Goal: Task Accomplishment & Management: Use online tool/utility

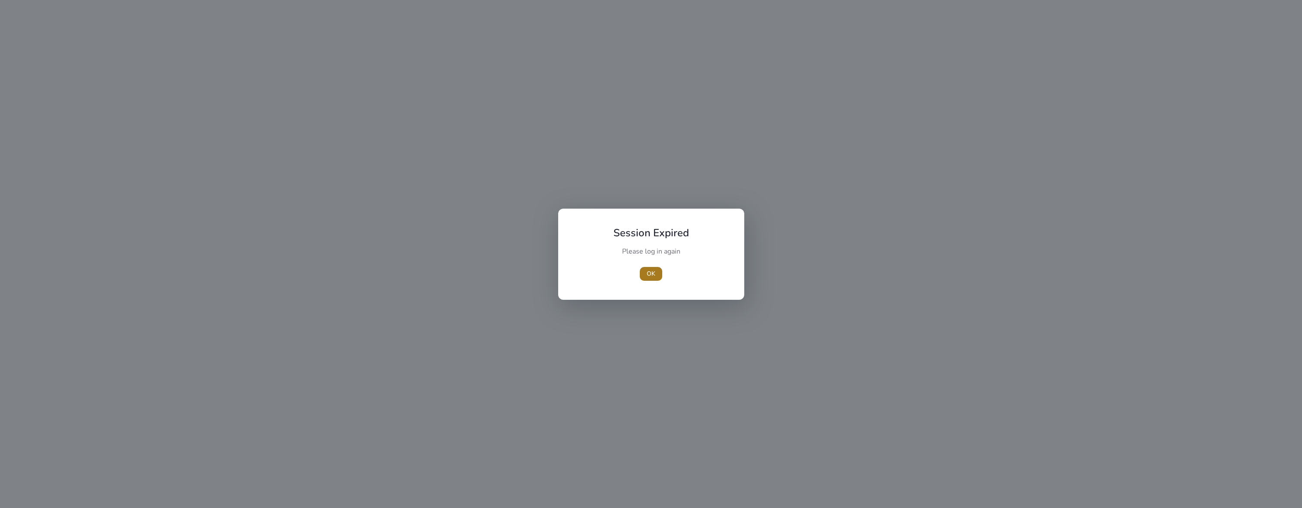
click at [653, 273] on span "OK" at bounding box center [651, 273] width 9 height 9
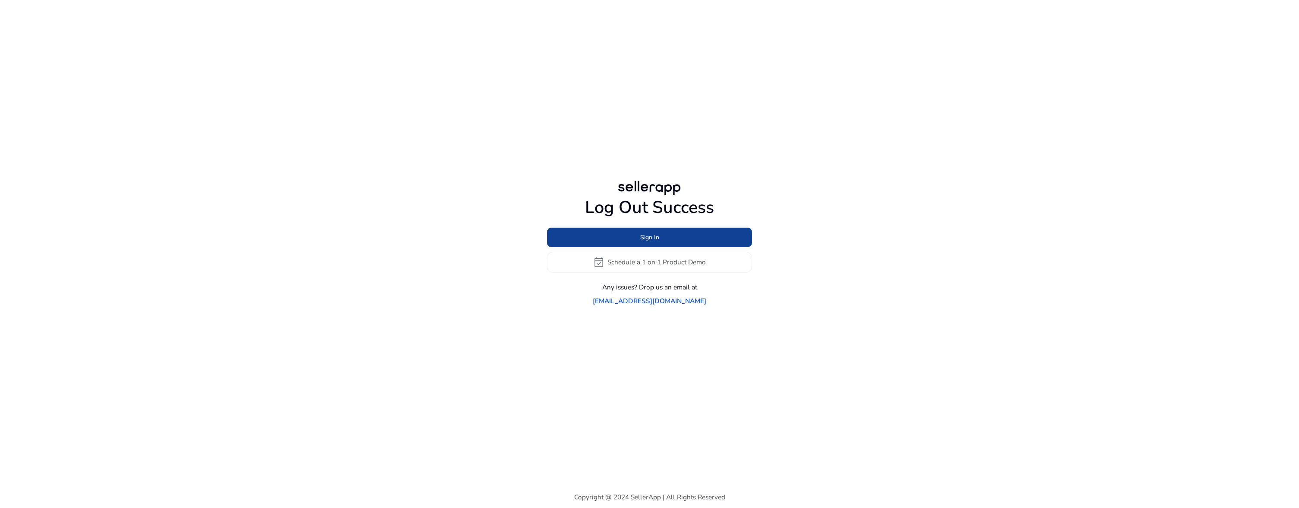
click at [652, 242] on span "Sign In" at bounding box center [649, 237] width 19 height 9
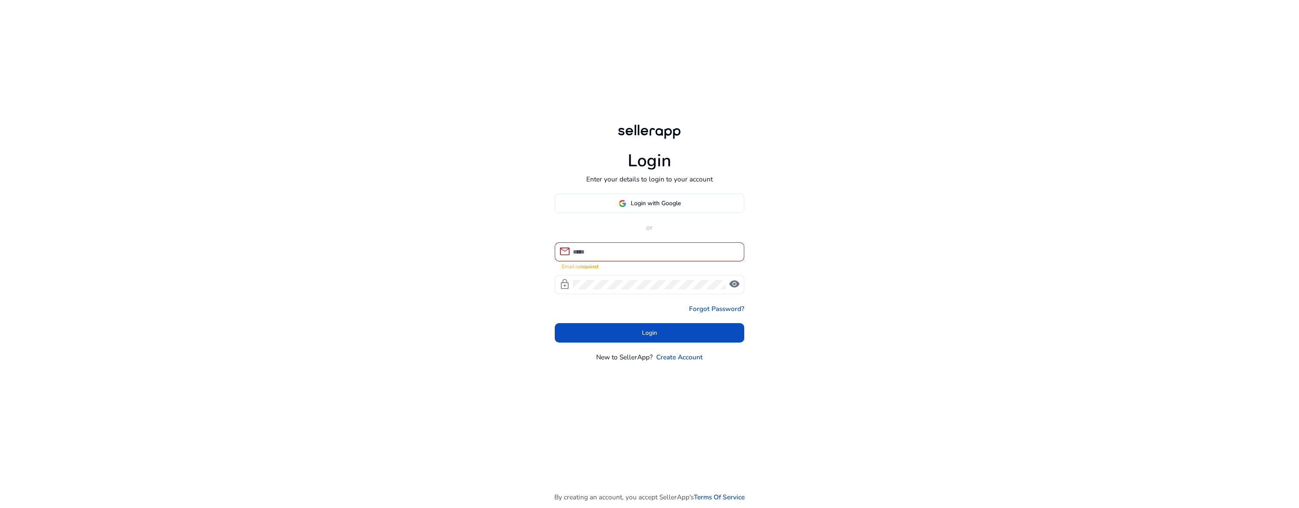
type input "**********"
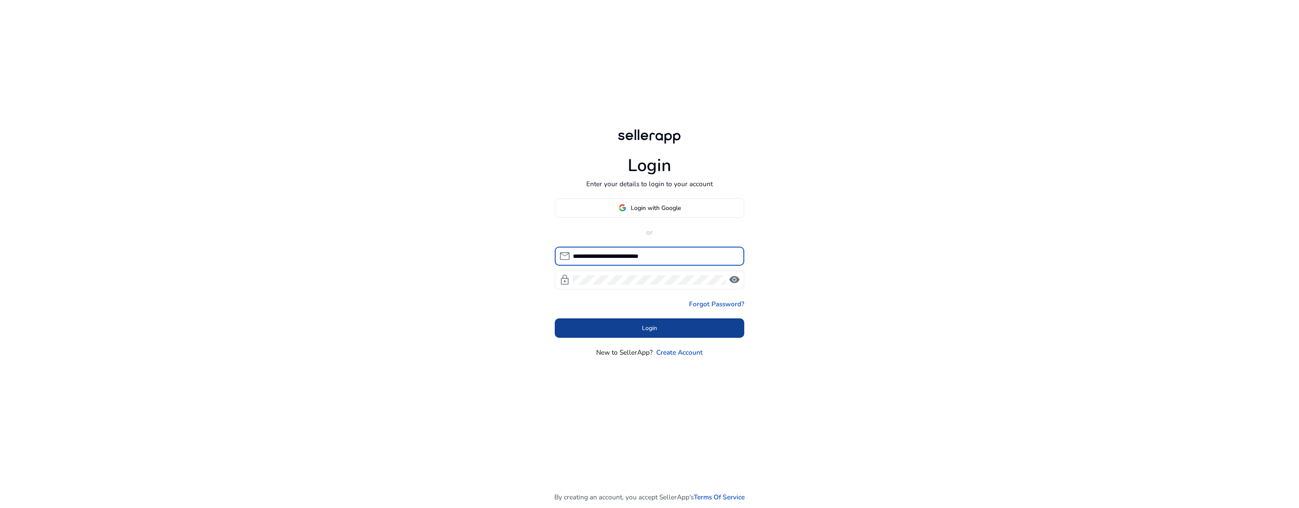
click at [654, 332] on span "Login" at bounding box center [649, 327] width 15 height 9
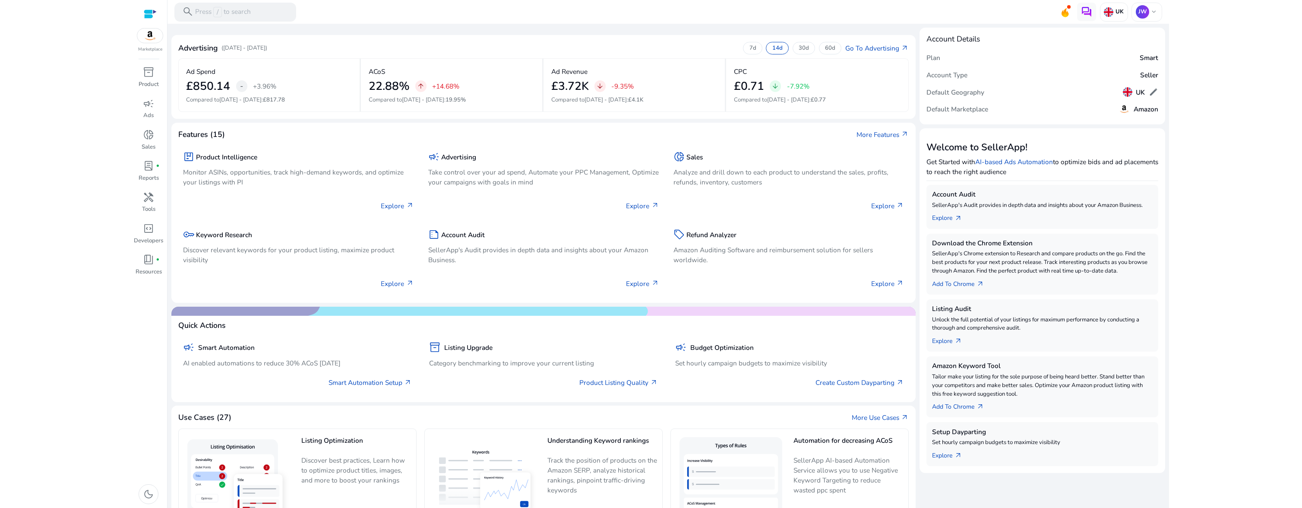
click at [761, 50] on div "7d 14d 30d 60d" at bounding box center [792, 48] width 98 height 12
click at [758, 50] on div "7d" at bounding box center [752, 48] width 19 height 12
click at [145, 78] on span "inventory_2" at bounding box center [148, 71] width 11 height 11
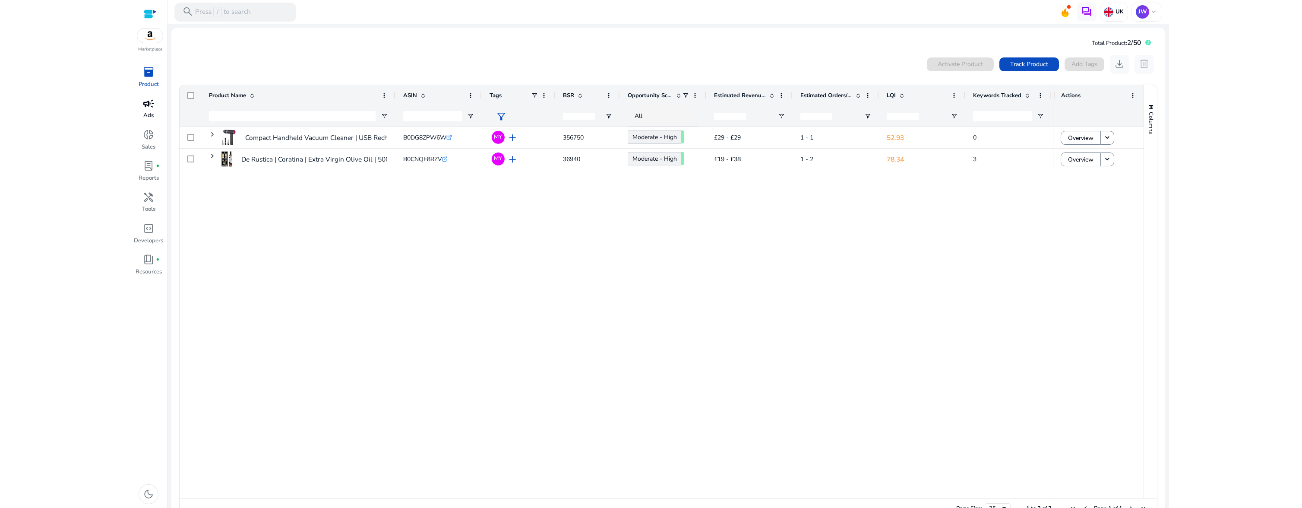
click at [143, 103] on span "campaign" at bounding box center [148, 103] width 11 height 11
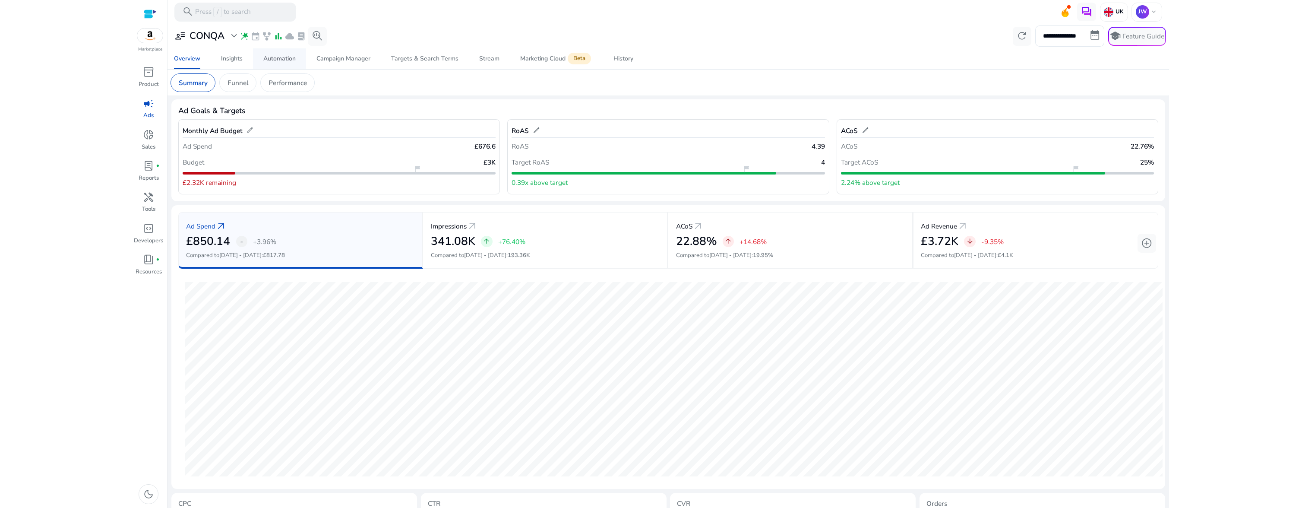
click at [279, 60] on div "Automation" at bounding box center [279, 59] width 32 height 6
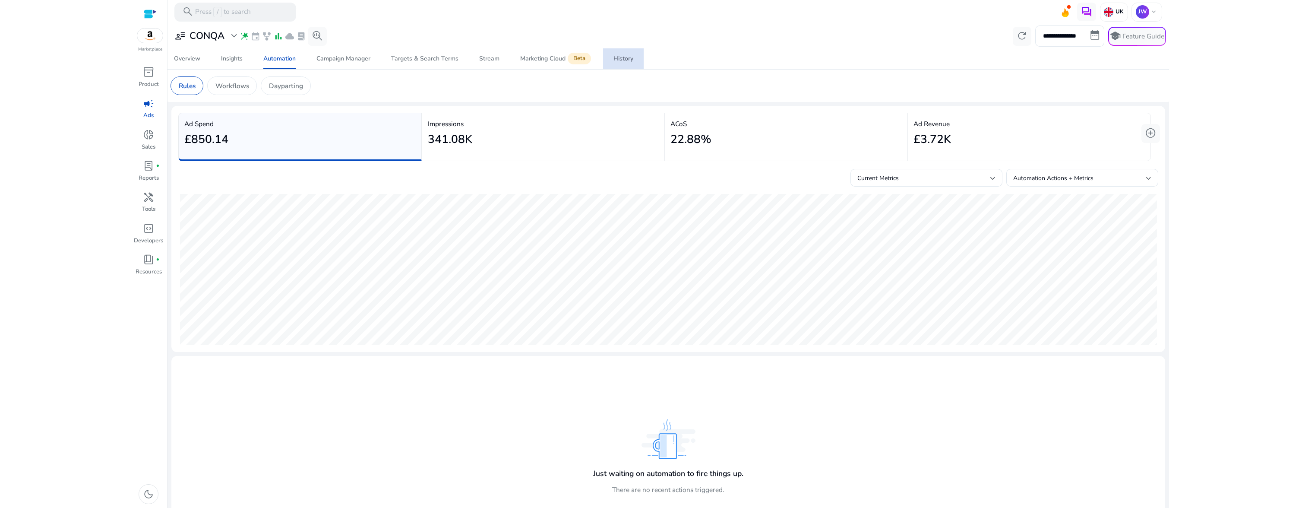
click at [631, 57] on div "History" at bounding box center [623, 59] width 20 height 6
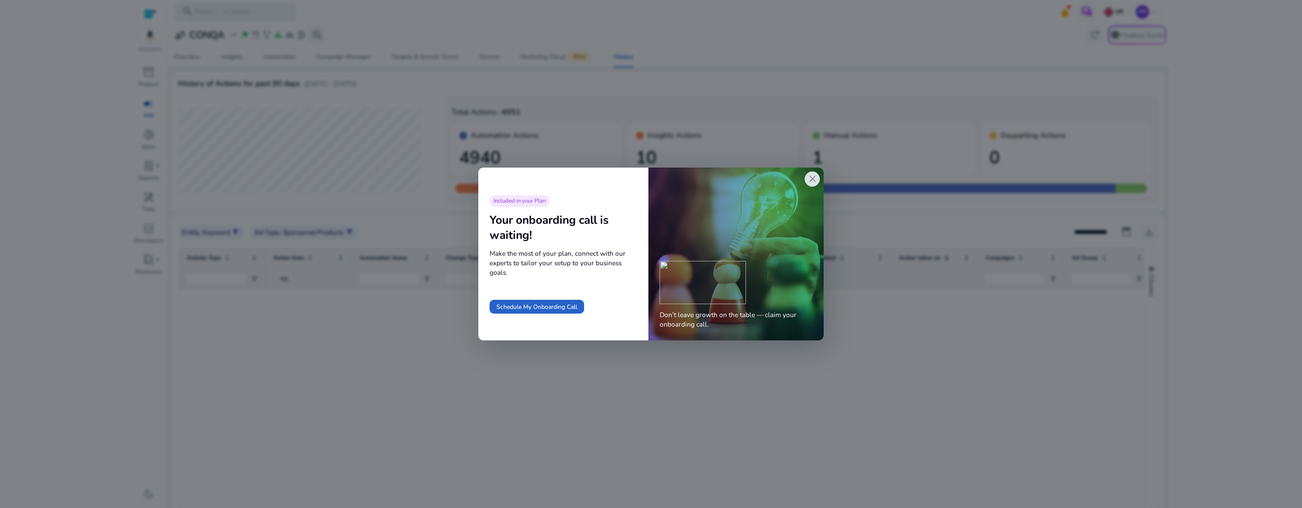
scroll to position [1256, 0]
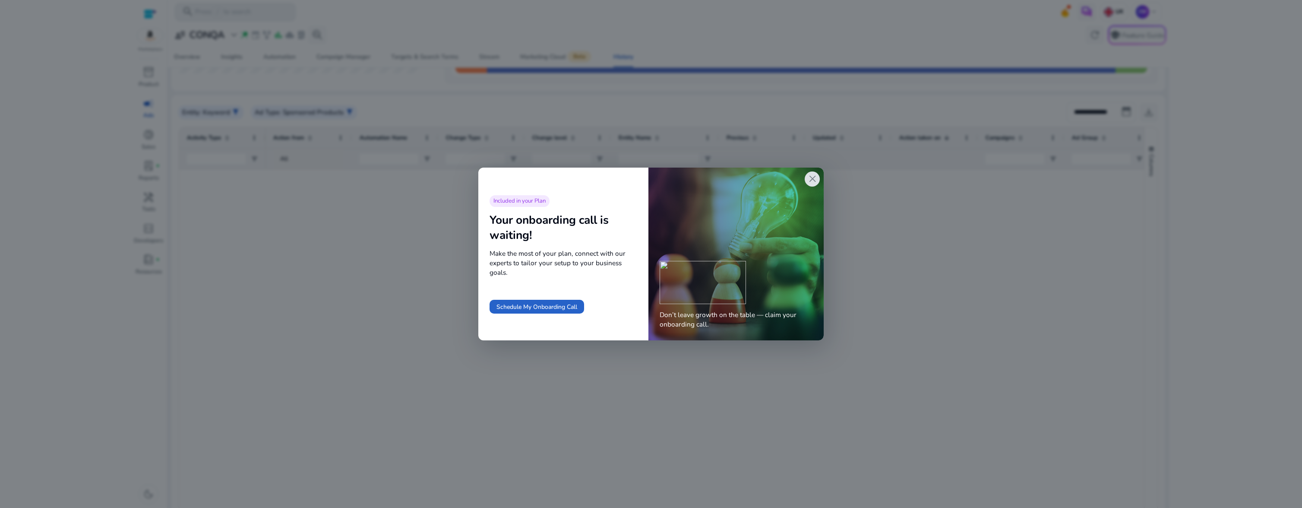
scroll to position [1256, 0]
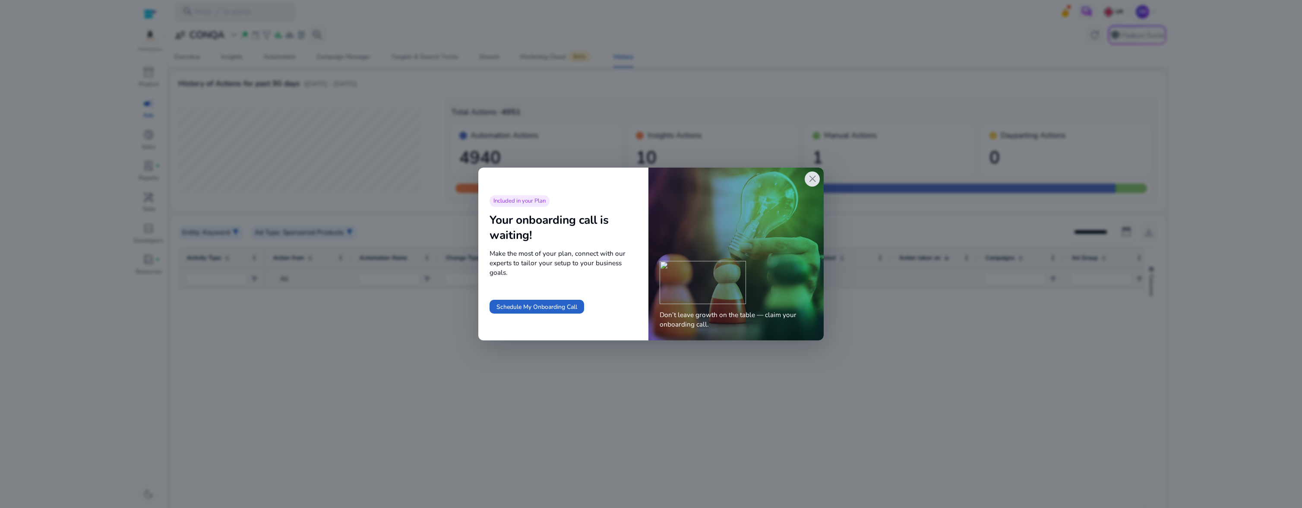
scroll to position [1256, 0]
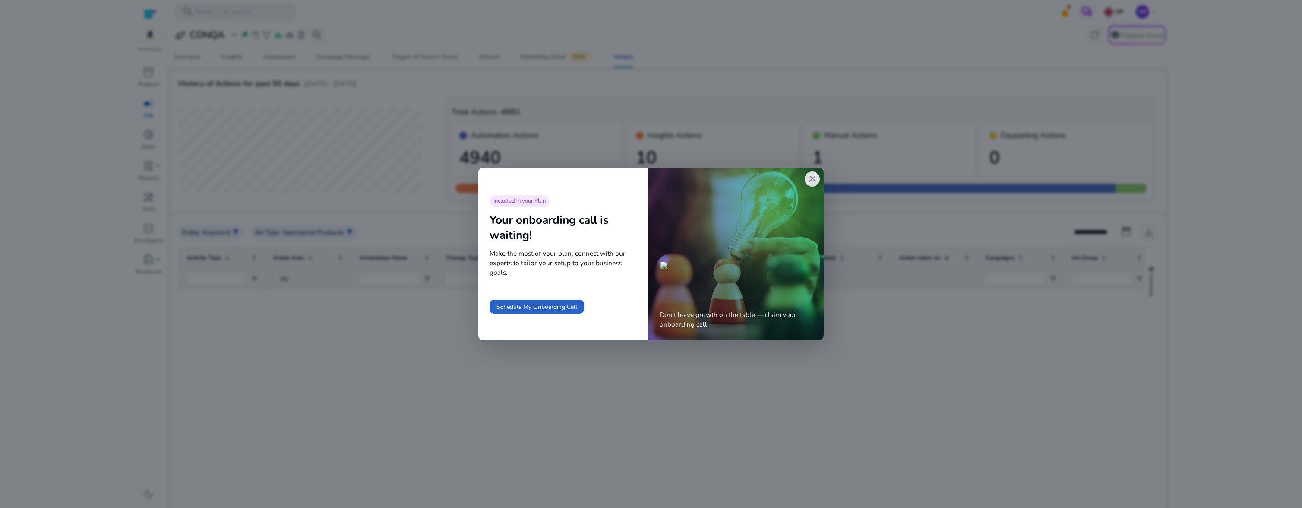
scroll to position [1256, 0]
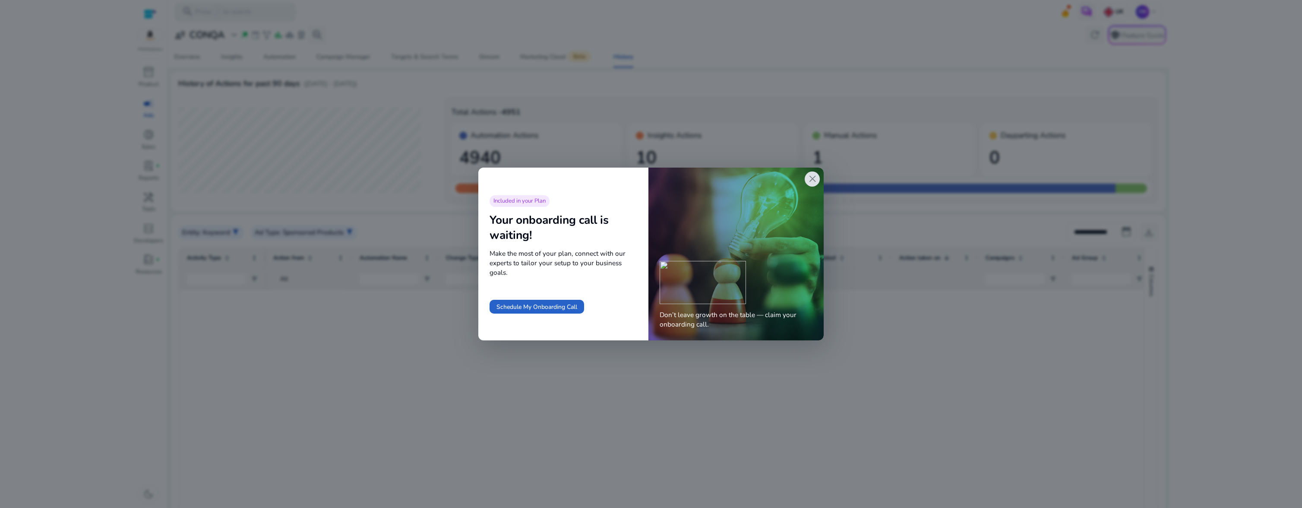
scroll to position [1256, 0]
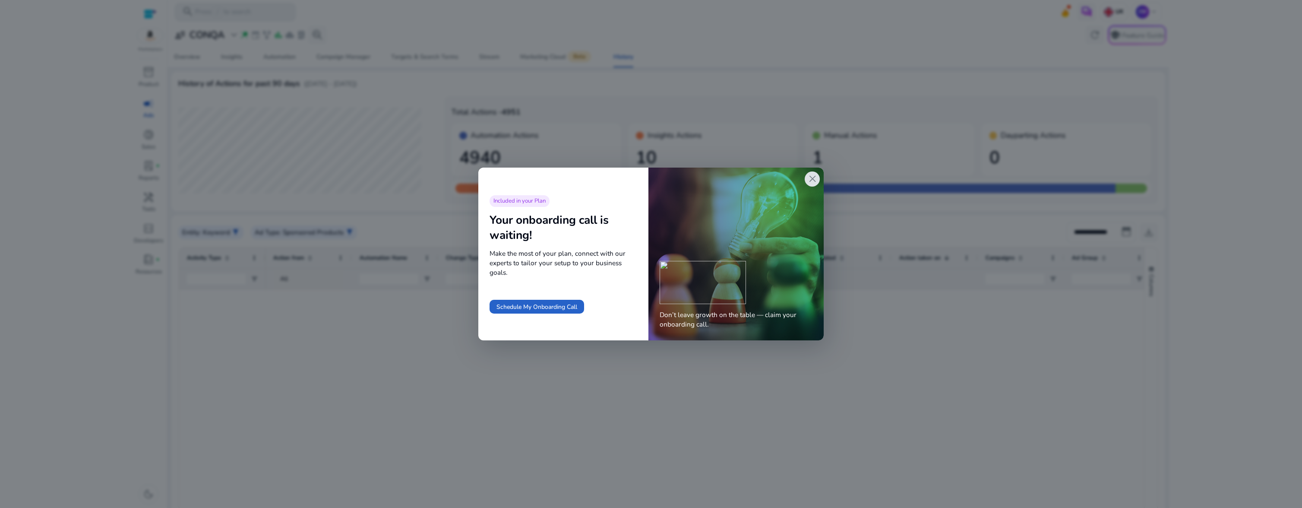
scroll to position [1256, 0]
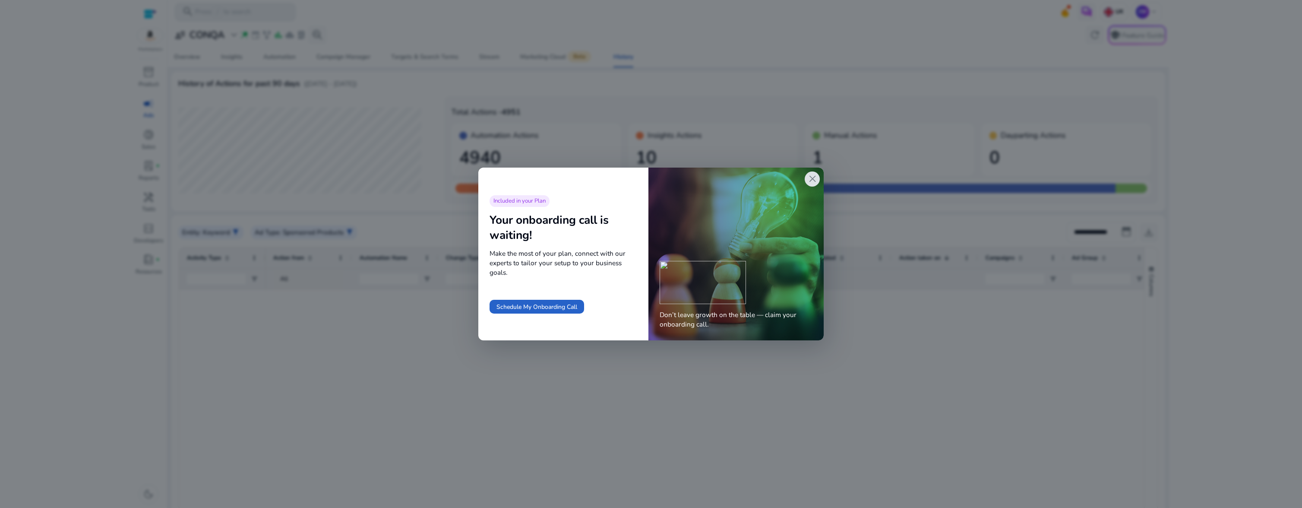
scroll to position [1256, 0]
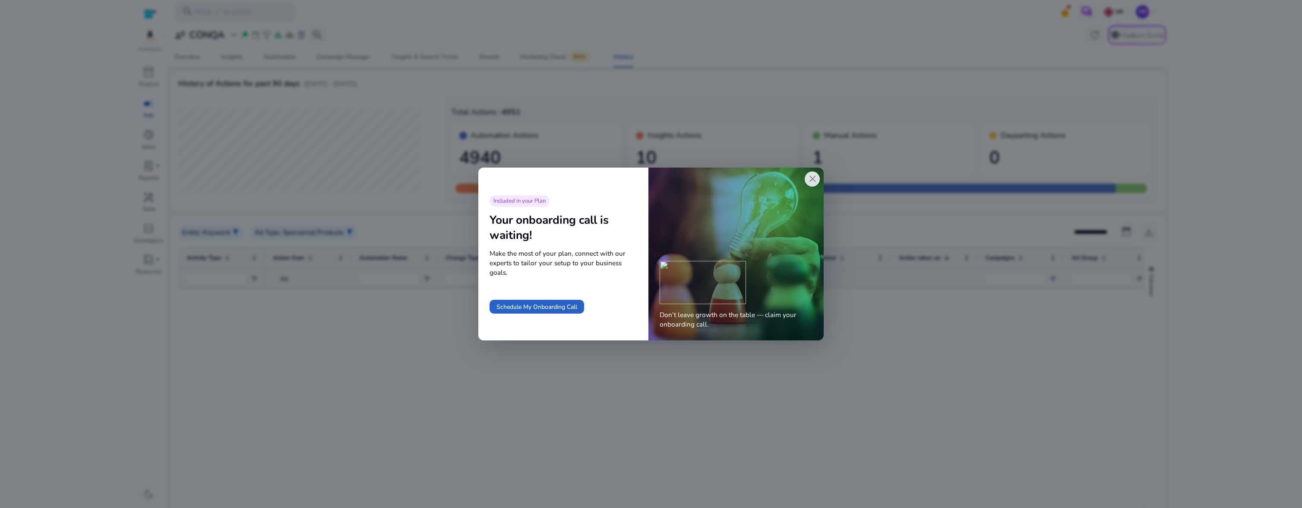
scroll to position [1256, 0]
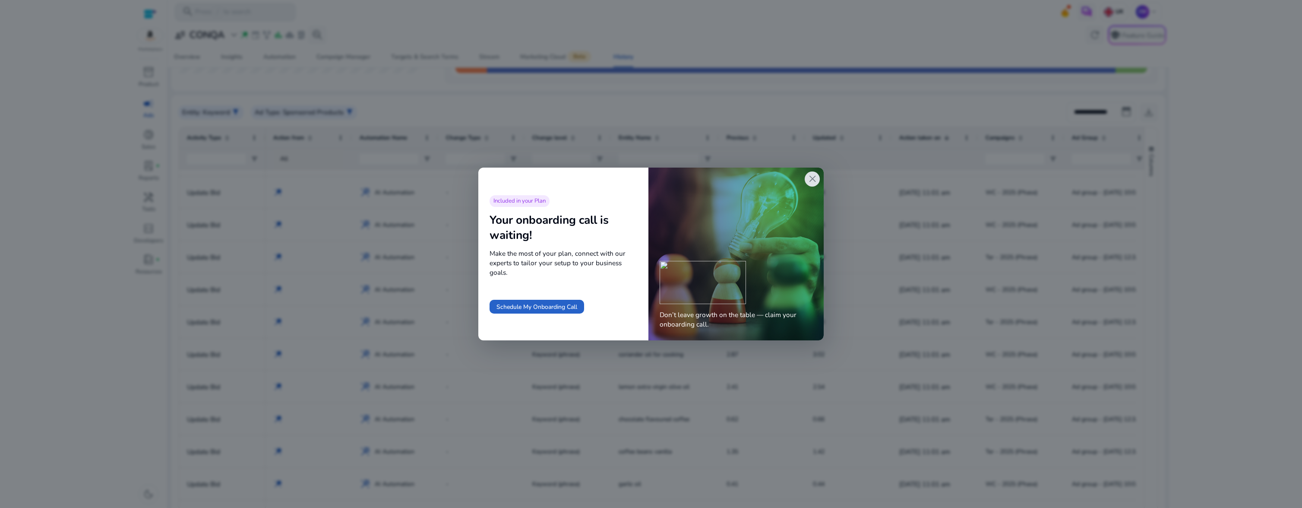
click at [811, 180] on span "close" at bounding box center [812, 178] width 11 height 11
